Goal: Navigation & Orientation: Find specific page/section

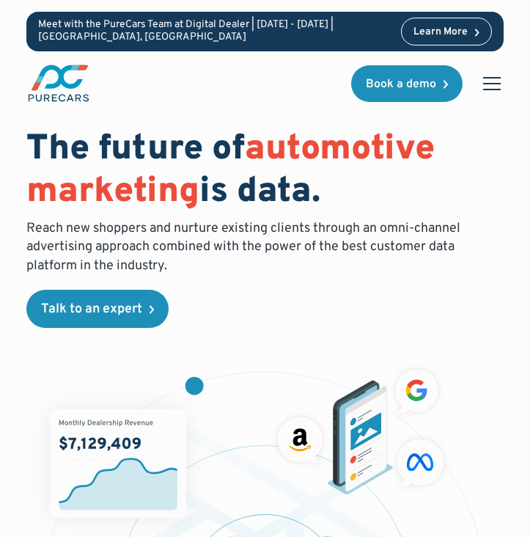
click at [497, 78] on div "menu" at bounding box center [492, 83] width 35 height 35
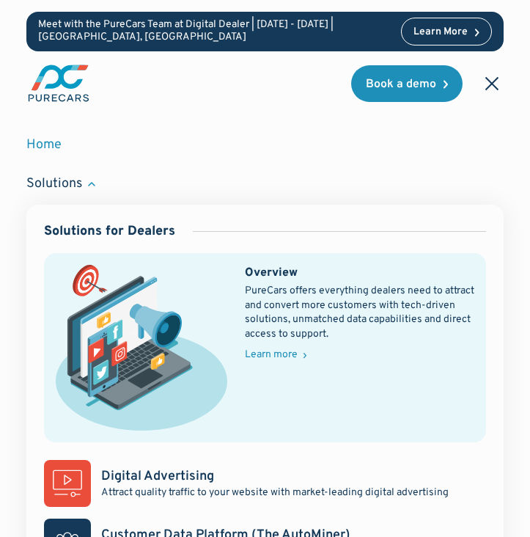
click at [85, 183] on div "Solutions" at bounding box center [265, 184] width 478 height 42
click at [79, 181] on div "Solutions" at bounding box center [54, 184] width 56 height 18
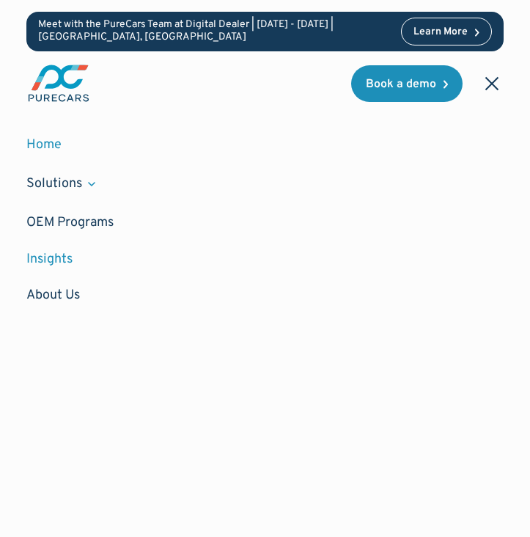
click at [61, 257] on link "Insights" at bounding box center [265, 259] width 478 height 36
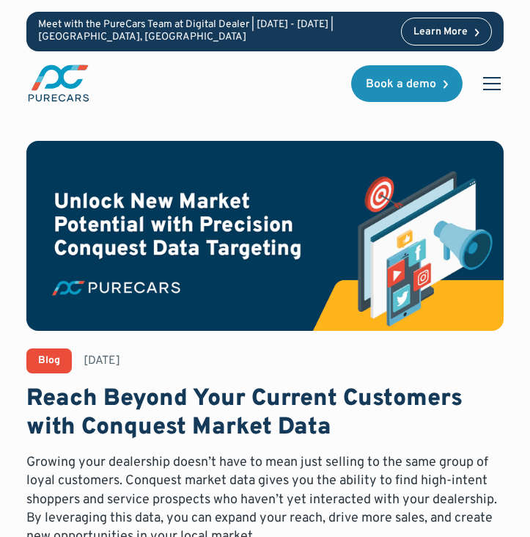
click at [65, 95] on img "main" at bounding box center [58, 83] width 65 height 40
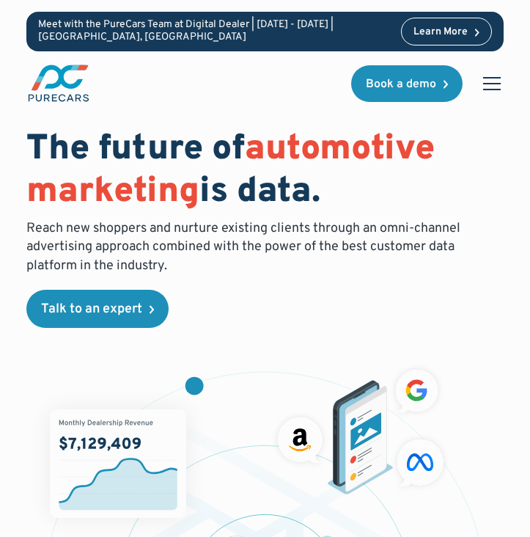
click at [489, 92] on div "menu" at bounding box center [492, 83] width 35 height 35
